Goal: Information Seeking & Learning: Learn about a topic

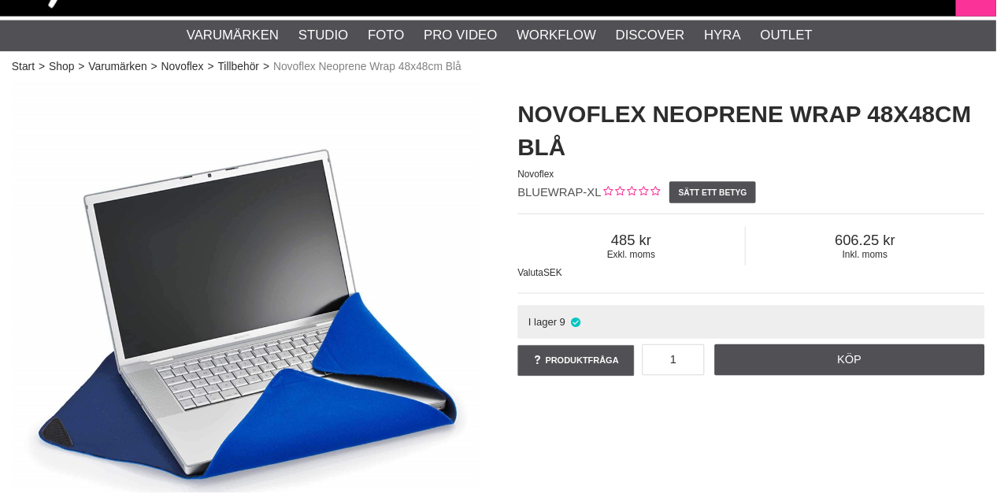
scroll to position [74, 0]
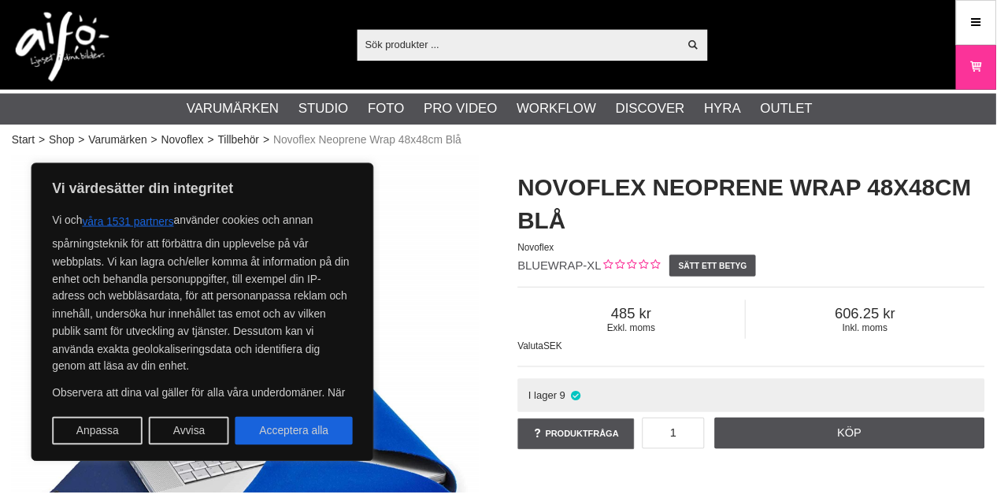
scroll to position [74, 0]
